Goal: Task Accomplishment & Management: Use online tool/utility

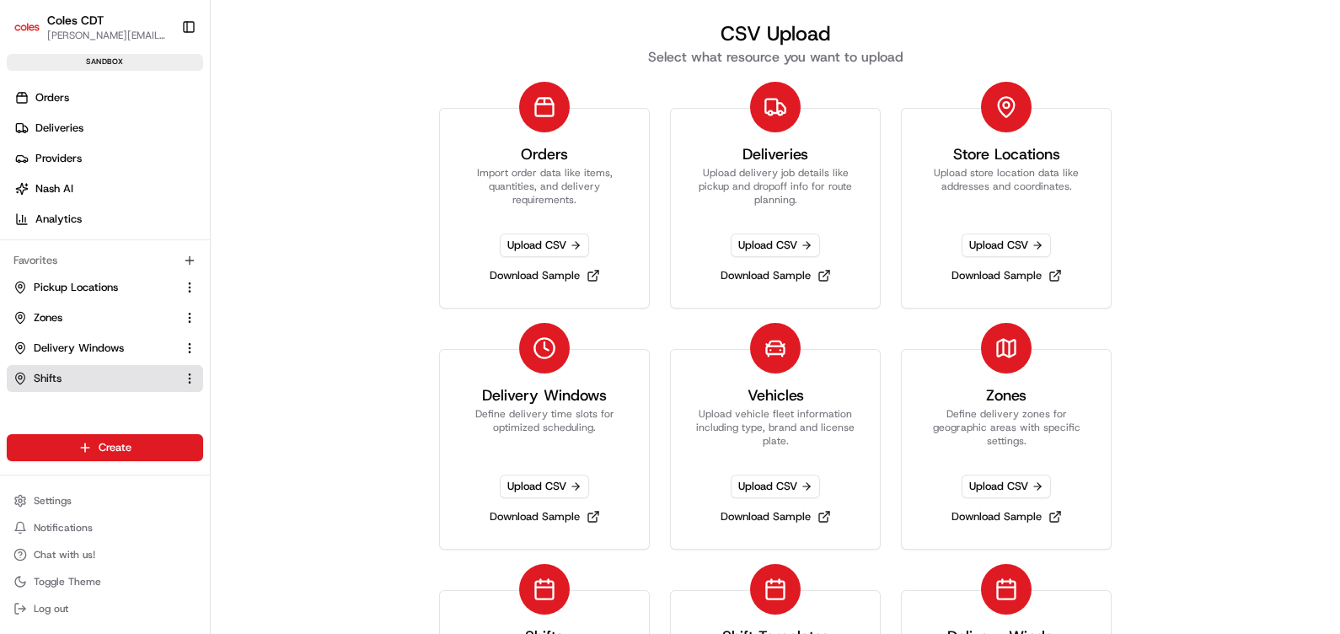
click at [48, 372] on span "Shifts" at bounding box center [48, 378] width 28 height 15
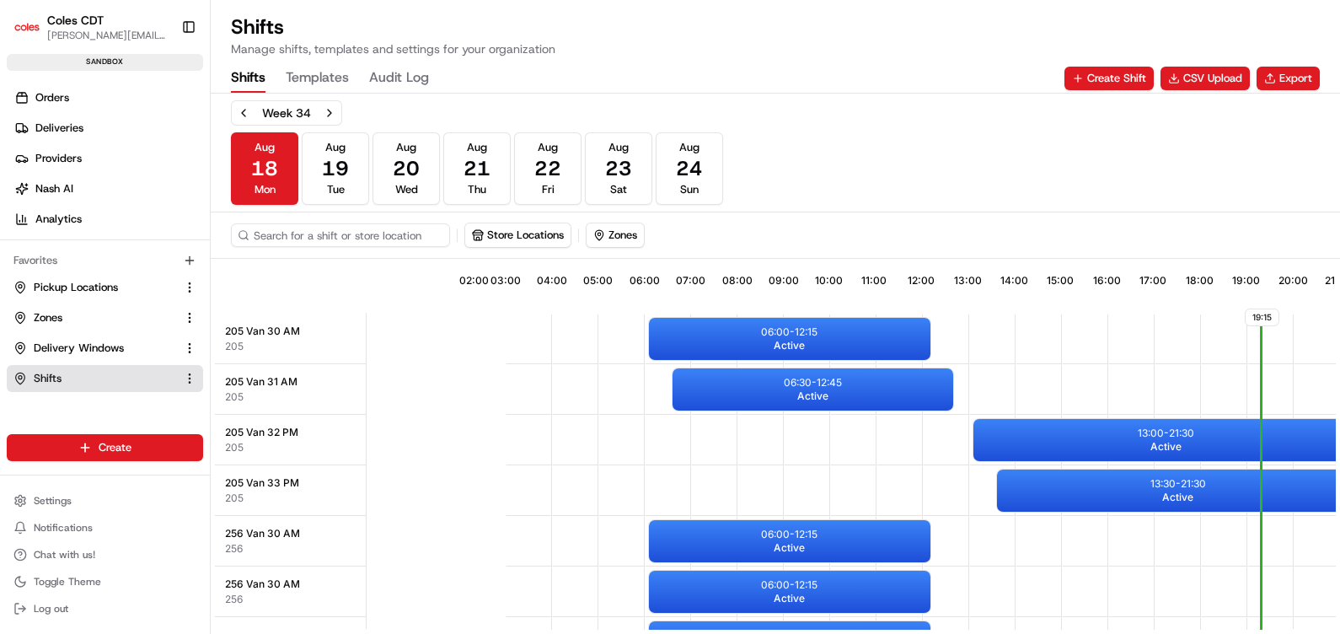
scroll to position [0, 152]
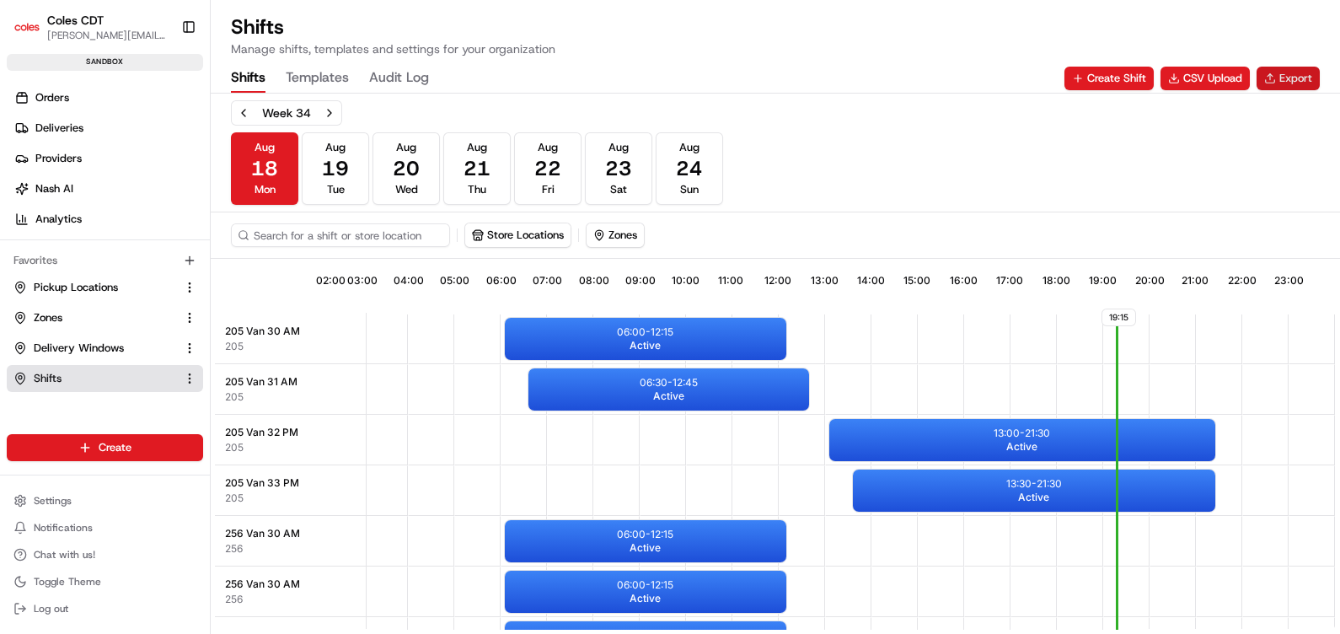
click at [1287, 73] on button "Export" at bounding box center [1287, 79] width 63 height 24
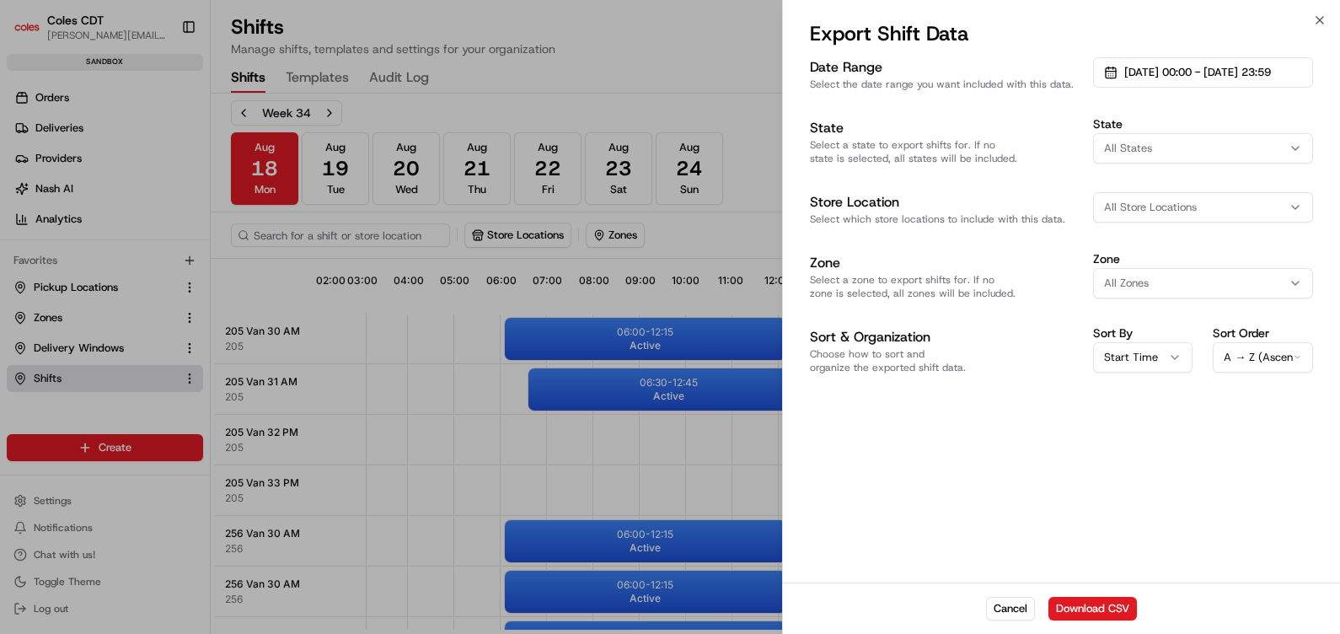
click at [1135, 146] on span "All States" at bounding box center [1128, 148] width 48 height 15
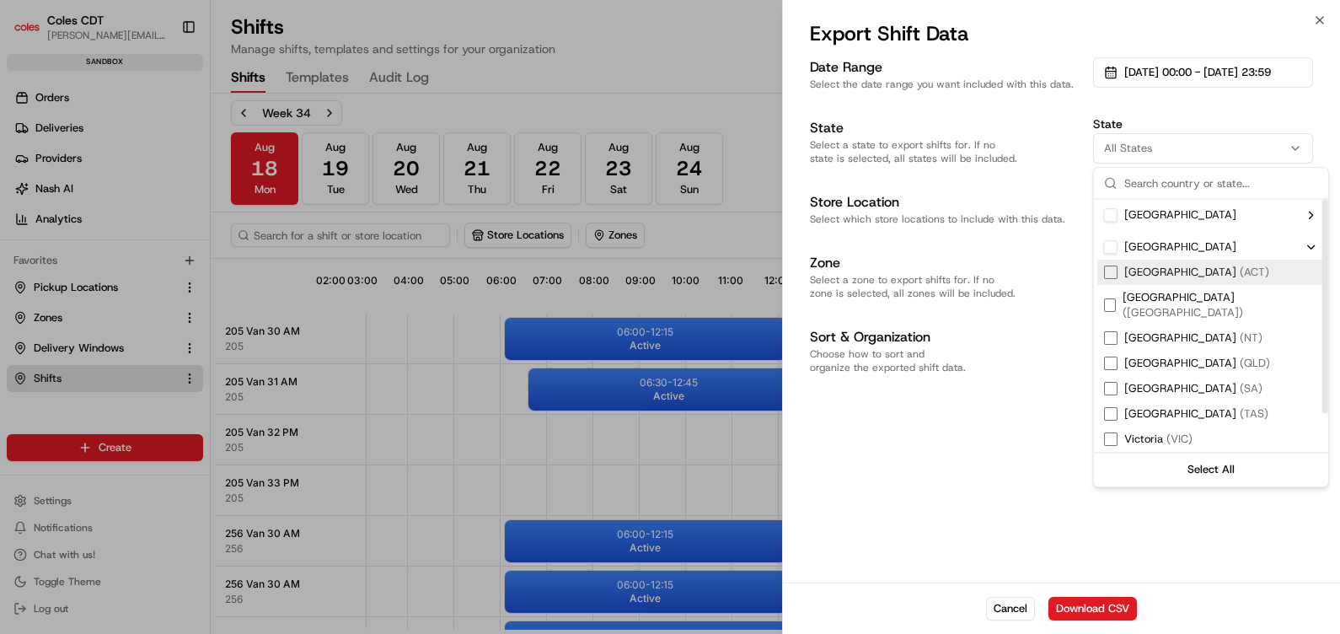
click at [1013, 138] on p "Select a state to export shifts for. If no state is selected, all states will b…" at bounding box center [945, 151] width 270 height 27
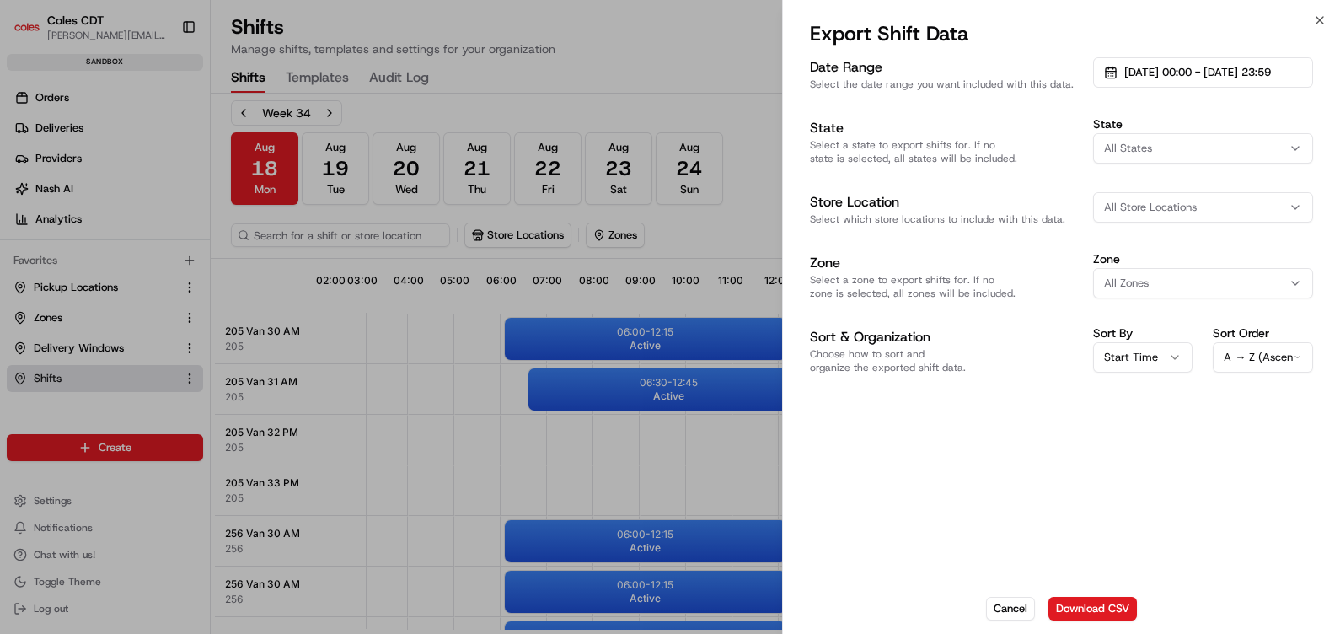
click at [1172, 213] on span "All Store Locations" at bounding box center [1150, 207] width 93 height 15
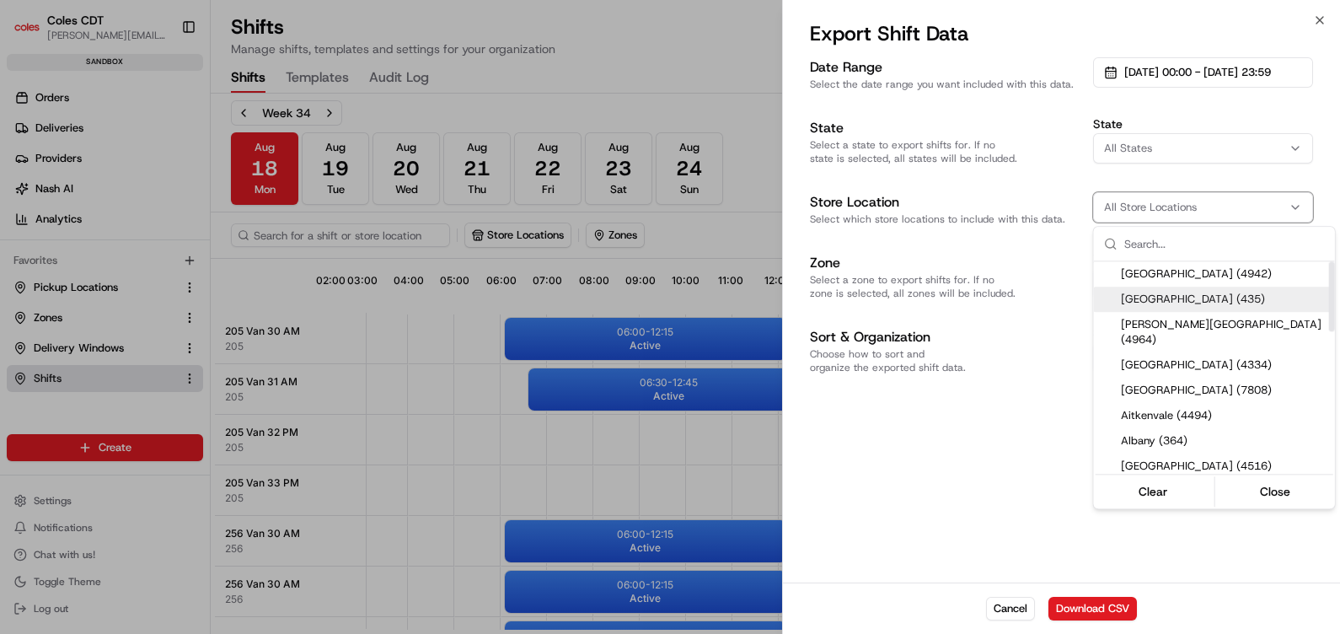
click at [1015, 274] on div at bounding box center [670, 317] width 1340 height 634
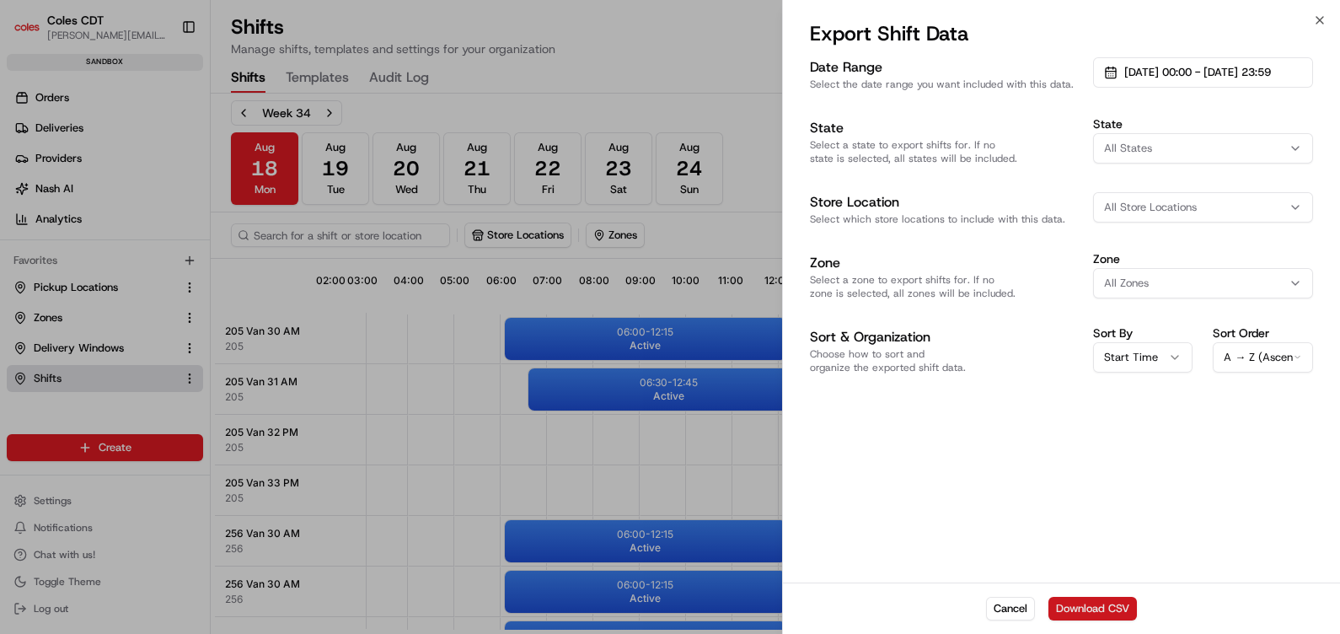
click at [1068, 605] on button "Download CSV" at bounding box center [1092, 609] width 88 height 24
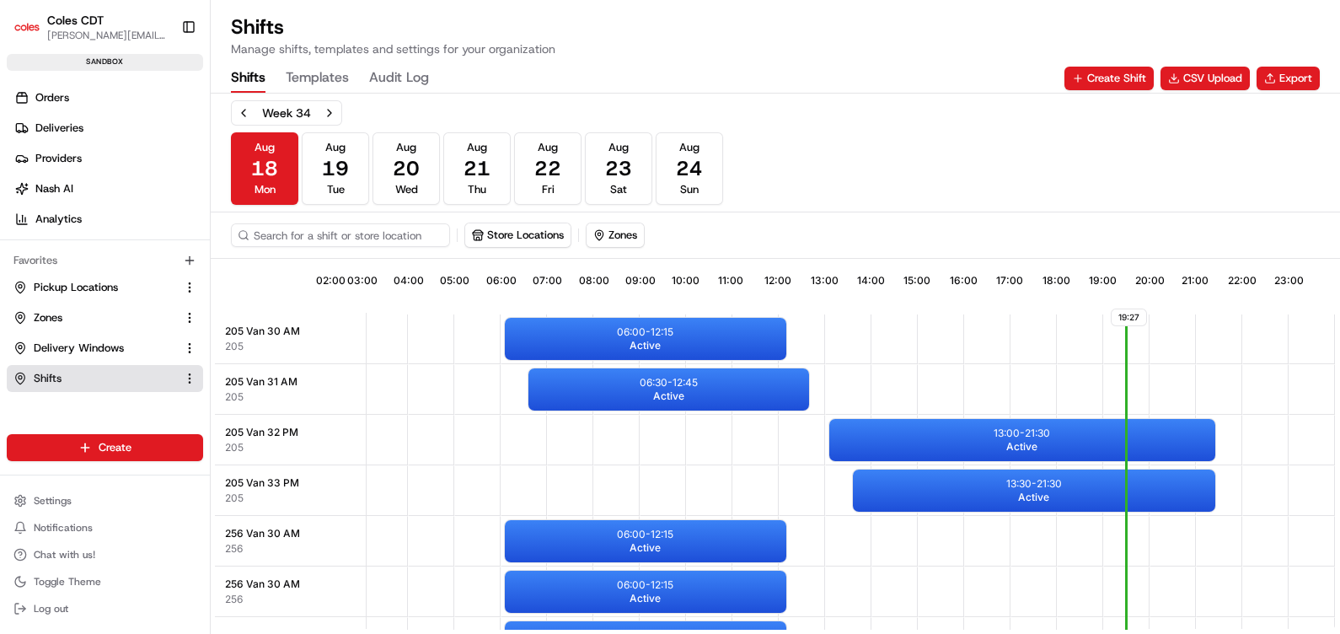
click at [790, 165] on div "Week 34 [DATE] [DATE] [DATE] [DATE] [DATE] [DATE] [DATE] Sun" at bounding box center [775, 152] width 1089 height 104
click at [1226, 78] on button "CSV Upload" at bounding box center [1204, 79] width 89 height 24
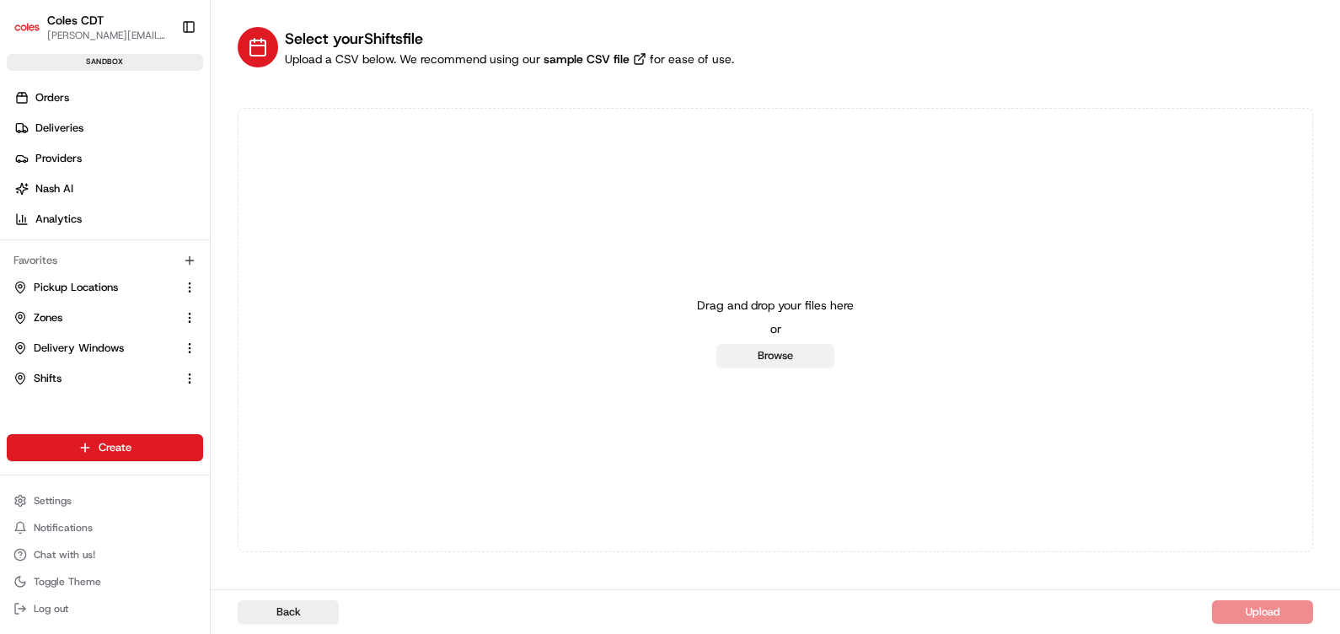
click at [763, 353] on button "Browse" at bounding box center [775, 356] width 118 height 24
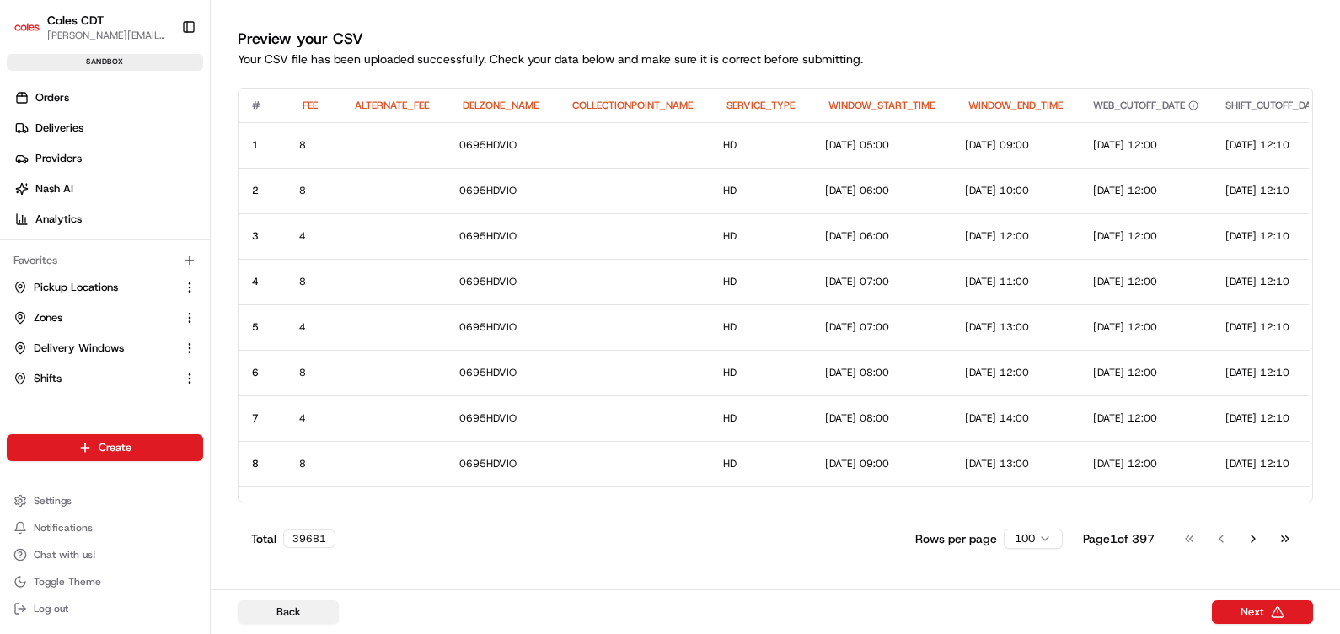
click at [297, 611] on button "Back" at bounding box center [288, 612] width 101 height 24
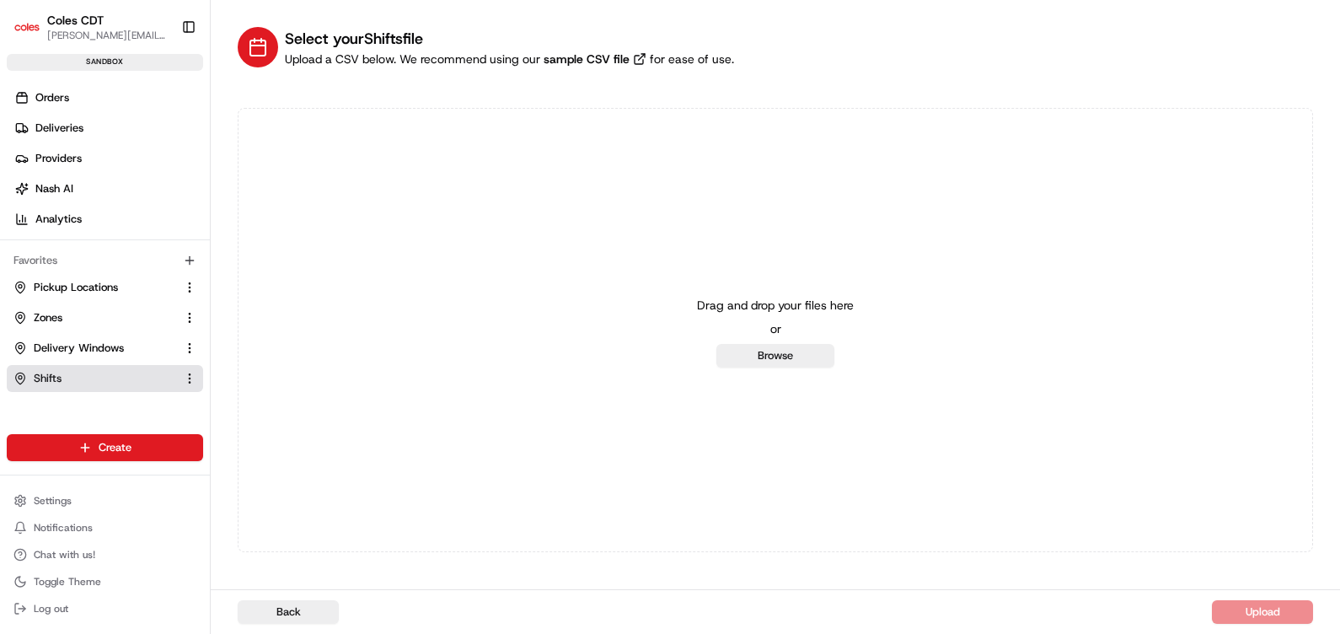
click at [21, 384] on link "Shifts" at bounding box center [94, 378] width 163 height 15
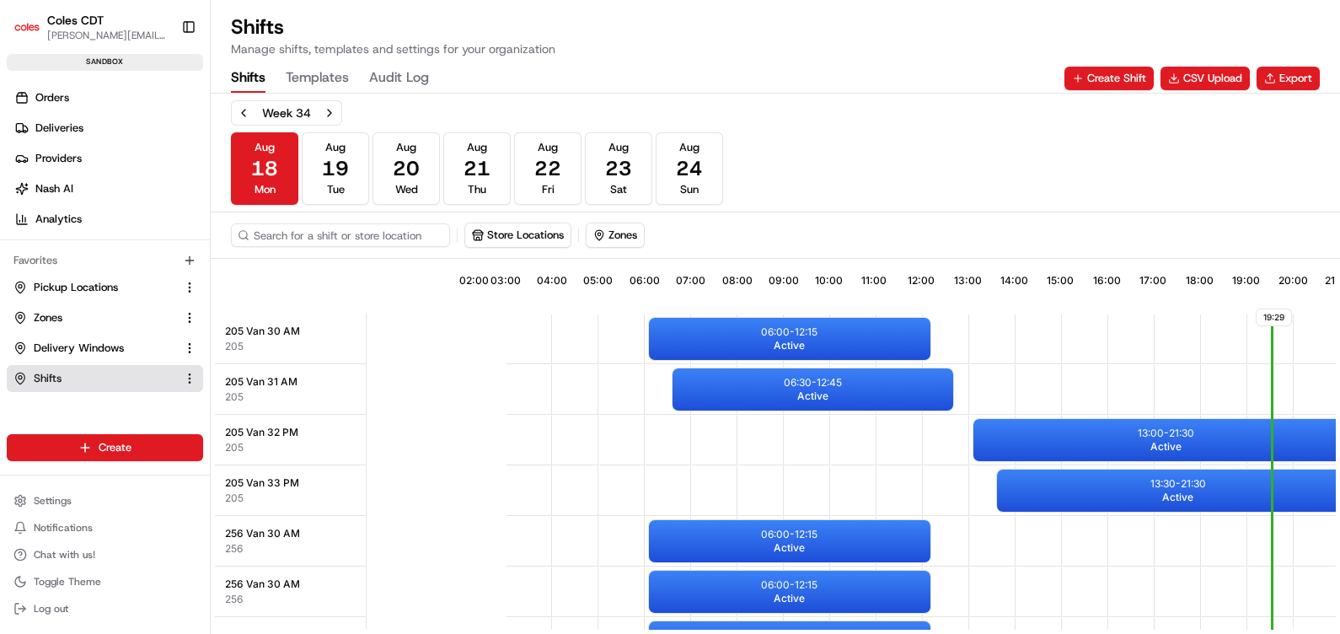
scroll to position [0, 152]
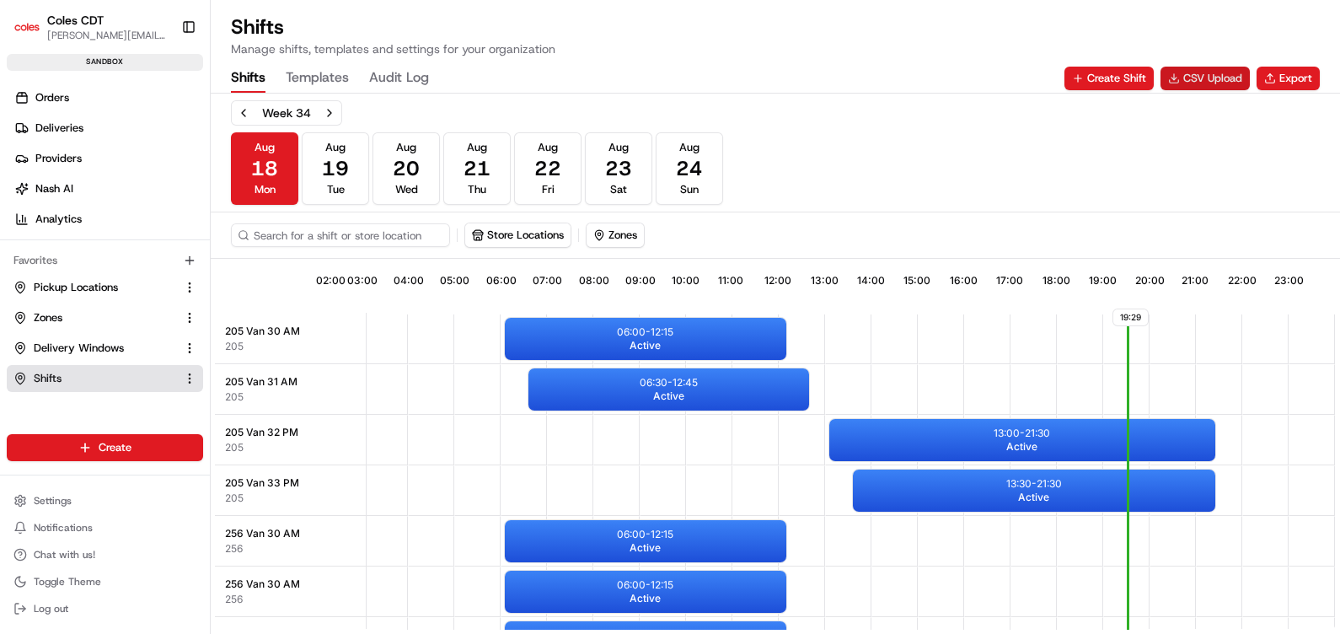
click at [1189, 78] on button "CSV Upload" at bounding box center [1204, 79] width 89 height 24
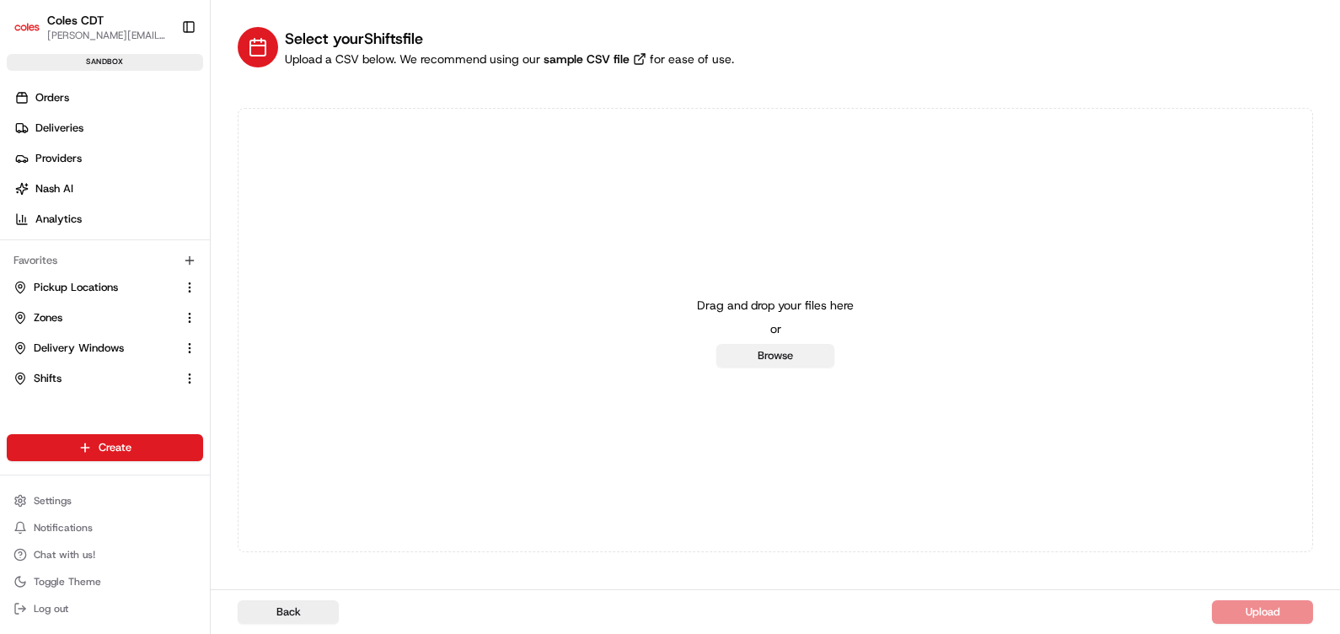
click at [789, 356] on button "Browse" at bounding box center [775, 356] width 118 height 24
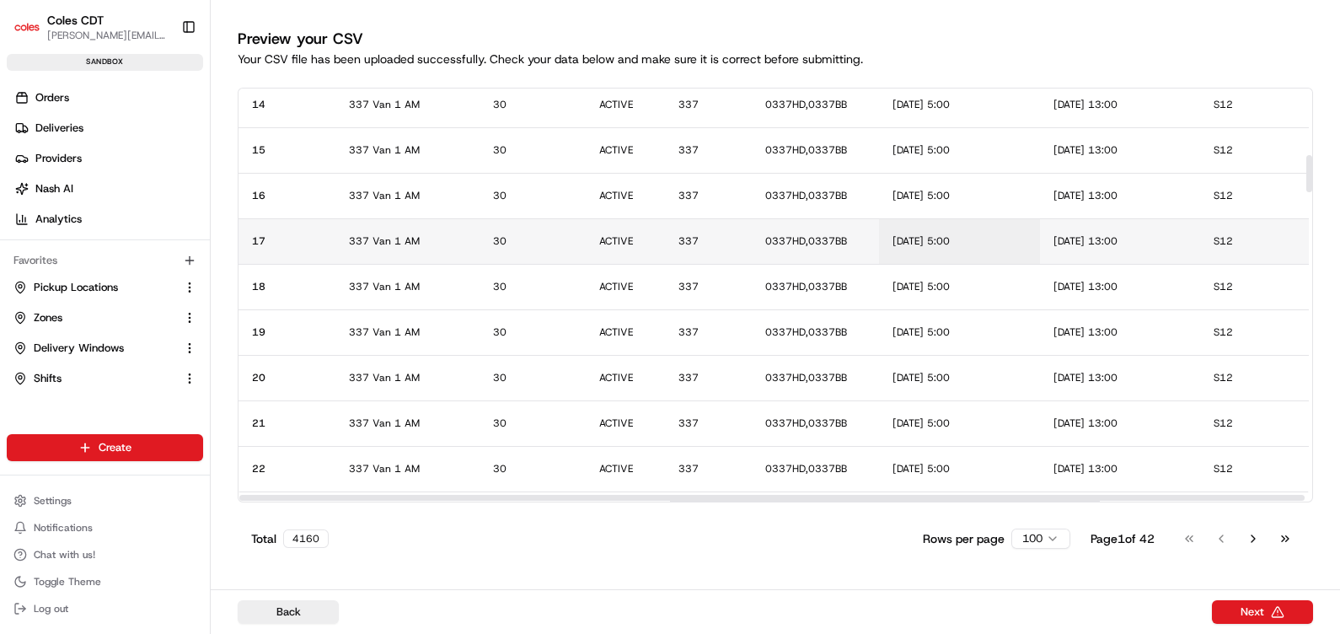
scroll to position [736, 0]
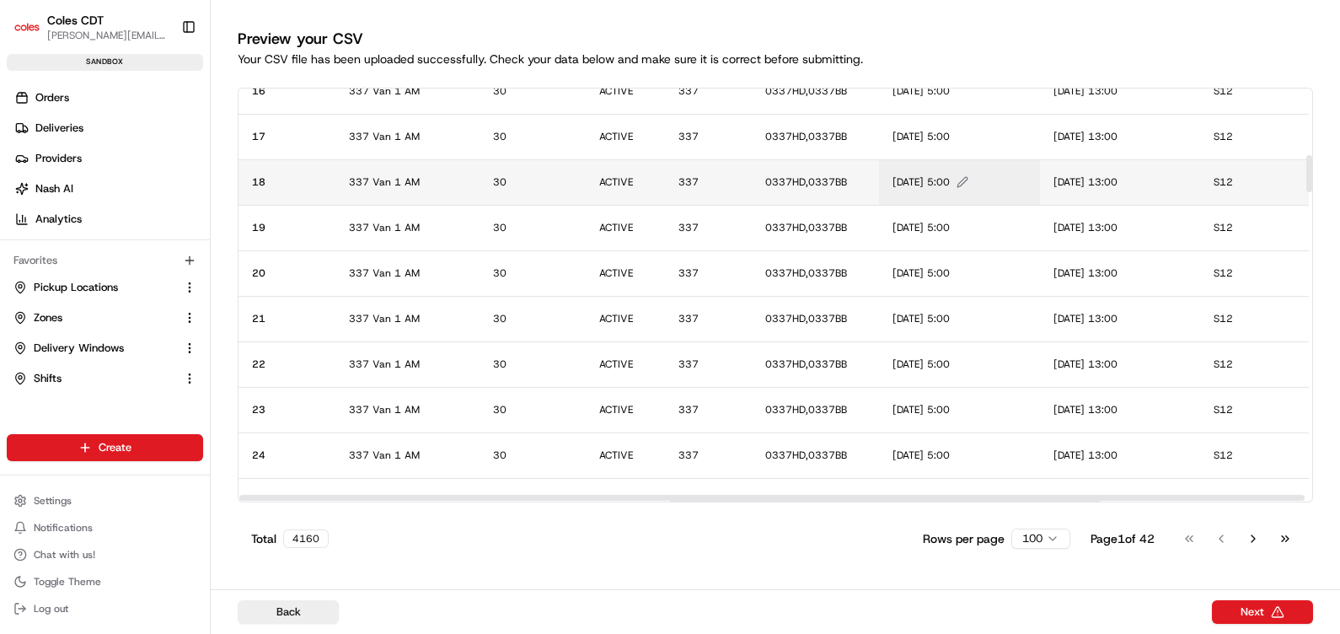
click at [968, 184] on icon "Edit START_TIMEDATE value" at bounding box center [962, 182] width 12 height 12
click at [1078, 171] on button at bounding box center [1078, 163] width 24 height 30
click at [315, 611] on button "Back" at bounding box center [288, 612] width 101 height 24
